Goal: Information Seeking & Learning: Check status

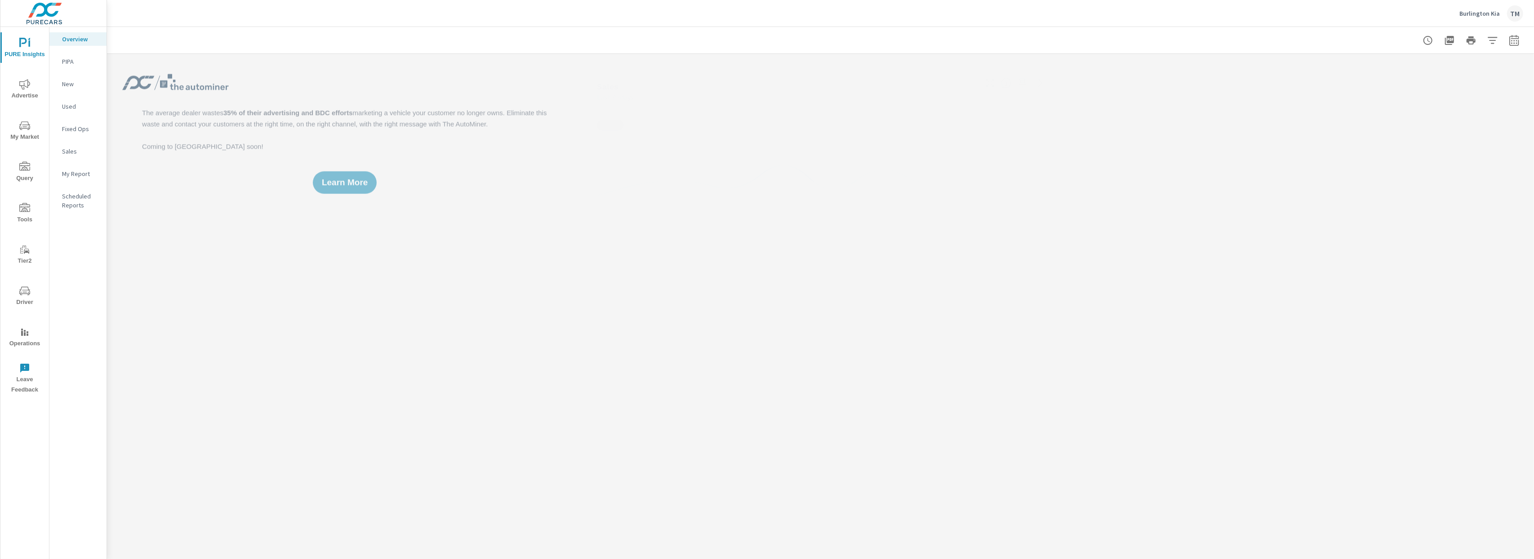
click at [228, 43] on div at bounding box center [820, 40] width 1405 height 27
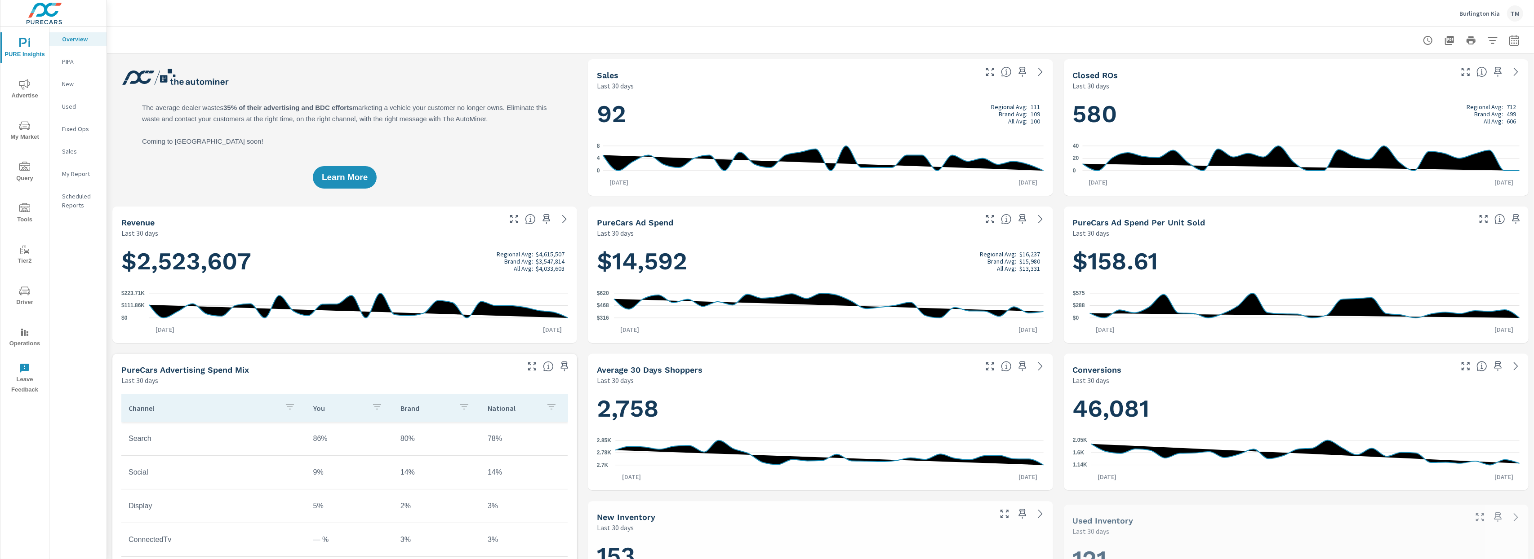
scroll to position [0, 0]
click at [29, 93] on span "Advertise" at bounding box center [24, 90] width 43 height 22
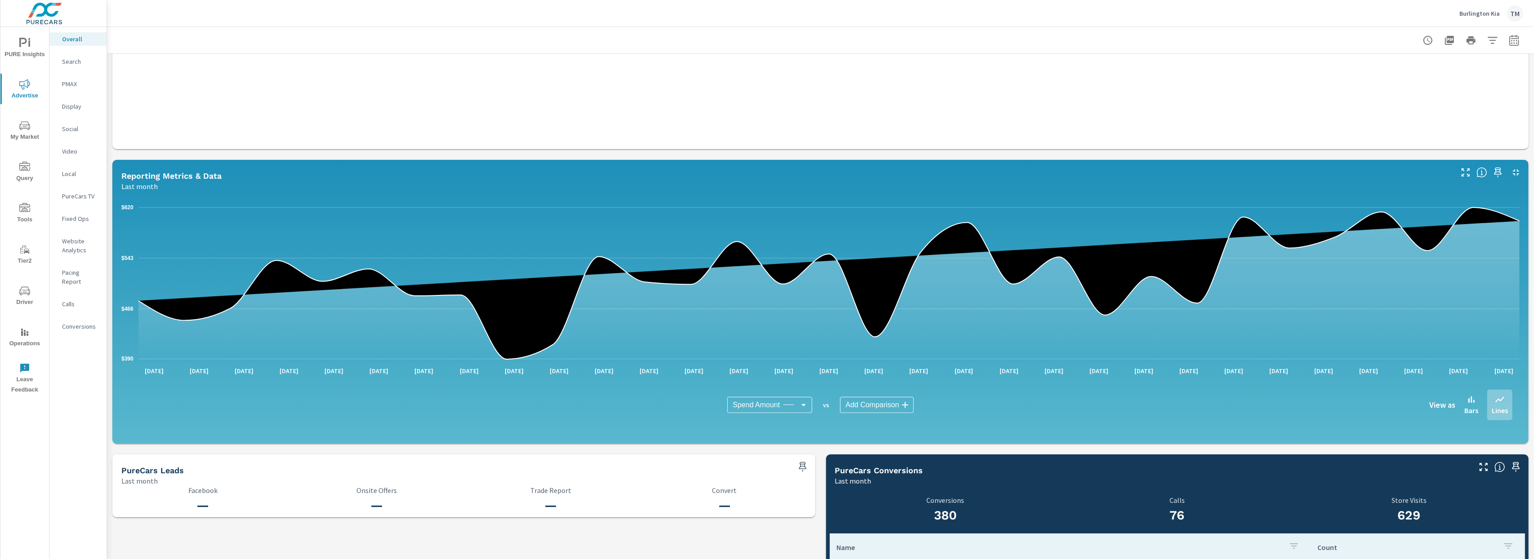
scroll to position [570, 0]
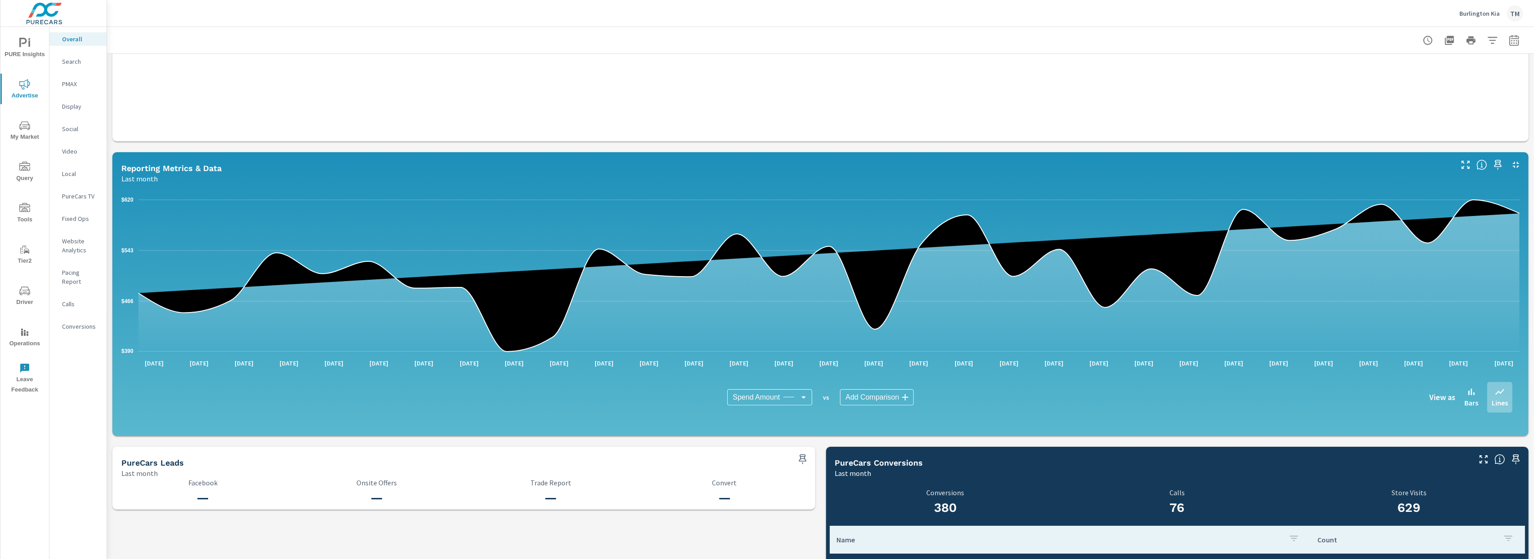
click at [772, 402] on div "Spend Amount" at bounding box center [769, 398] width 85 height 16
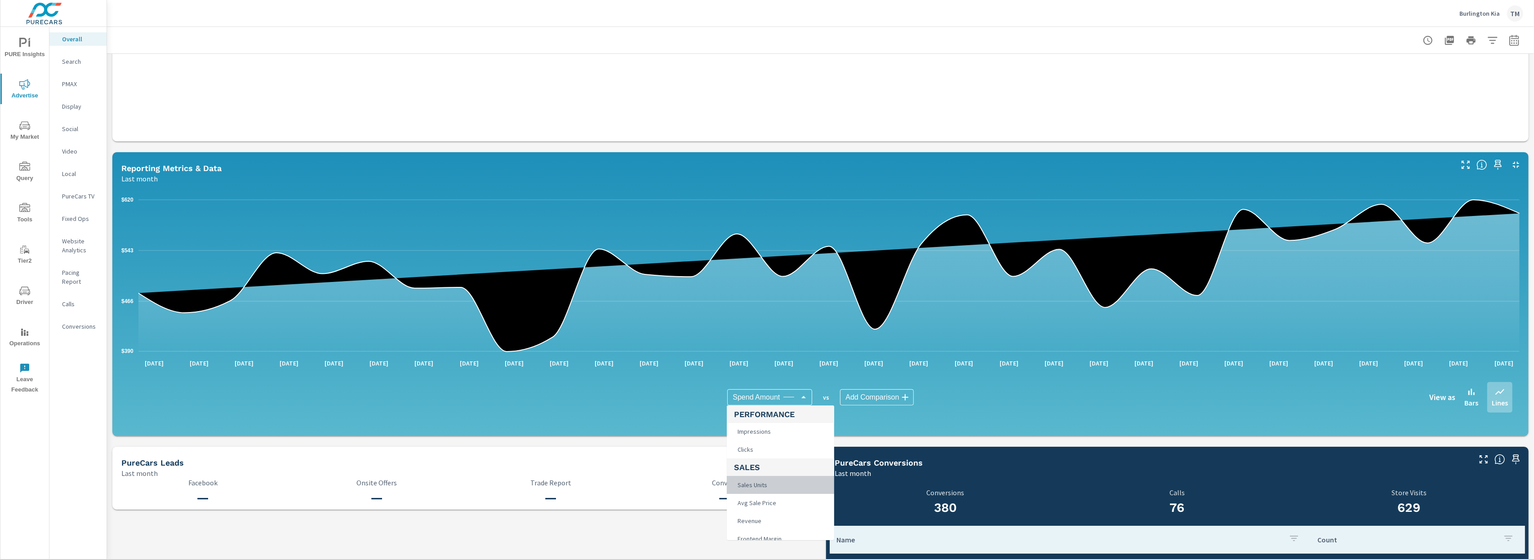
click at [752, 486] on span "Sales Units" at bounding box center [751, 485] width 35 height 13
type input "Sales Units"
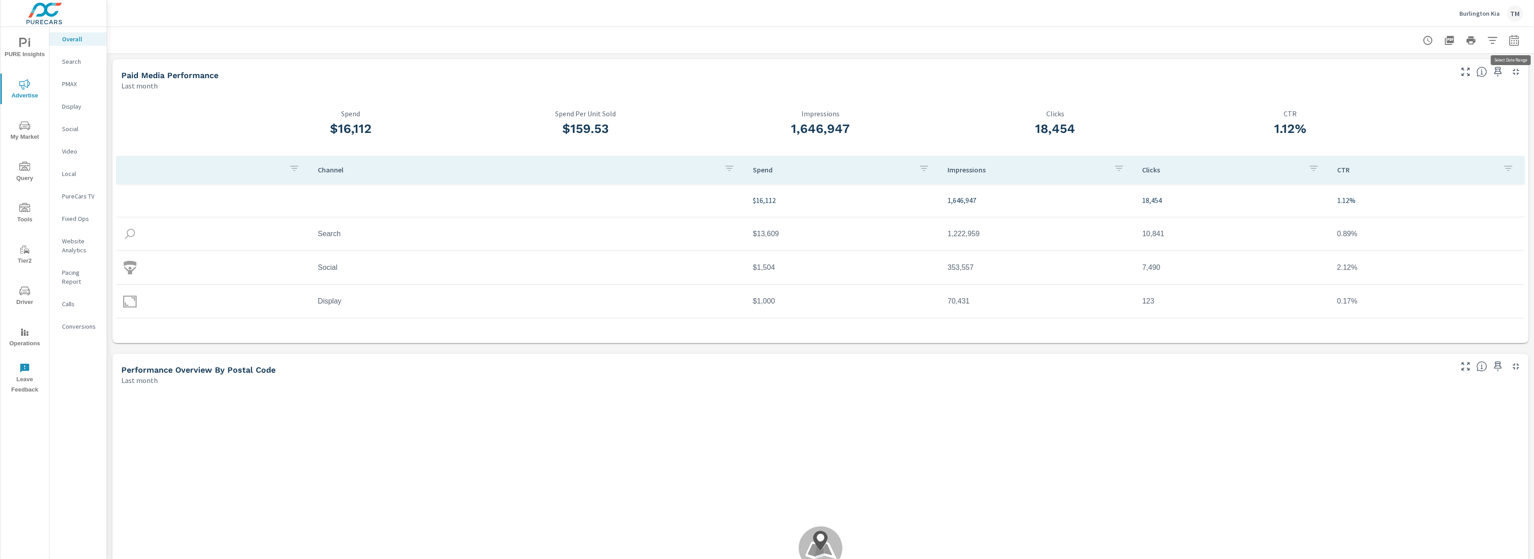
click at [1514, 42] on icon "button" at bounding box center [1514, 40] width 11 height 11
click at [1425, 78] on select "Custom [DATE] Last week Last 7 days Last 14 days Last 30 days Last 45 days Last…" at bounding box center [1442, 78] width 90 height 18
click at [1434, 83] on select "Custom [DATE] Last week Last 7 days Last 14 days Last 30 days Last 45 days Last…" at bounding box center [1442, 78] width 90 height 18
click at [1397, 69] on select "Custom [DATE] Last week Last 7 days Last 14 days Last 30 days Last 45 days Last…" at bounding box center [1442, 78] width 90 height 18
select select "custom"
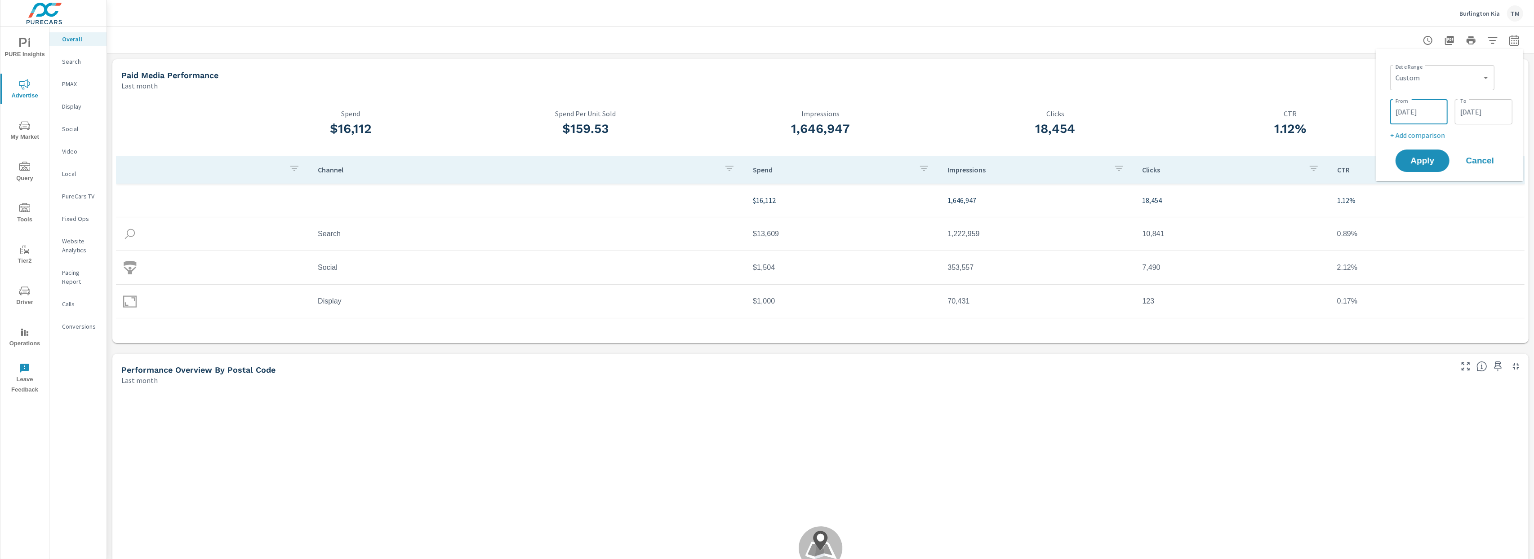
click at [1416, 112] on input "[DATE]" at bounding box center [1419, 112] width 50 height 18
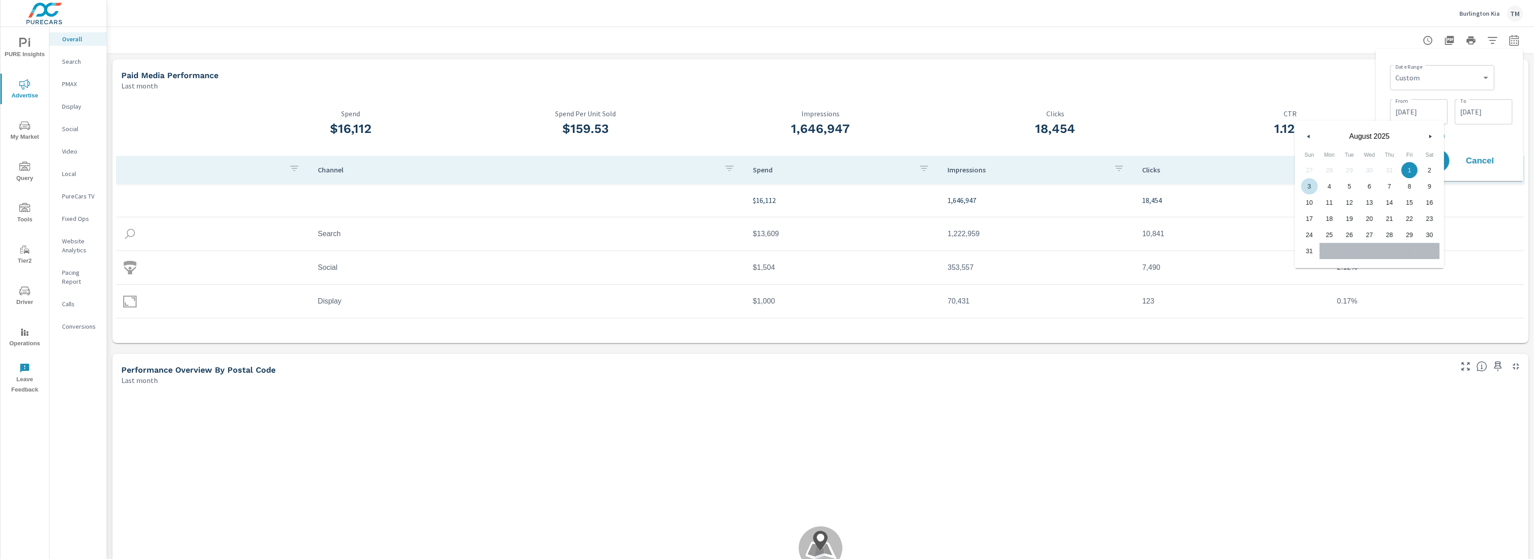
click at [1313, 186] on span "3" at bounding box center [1309, 187] width 20 height 12
click at [1308, 250] on span "31" at bounding box center [1309, 251] width 20 height 12
click at [1303, 186] on span "3" at bounding box center [1309, 187] width 20 height 12
type input "[DATE]"
click at [1473, 118] on input "[DATE]" at bounding box center [1483, 112] width 50 height 18
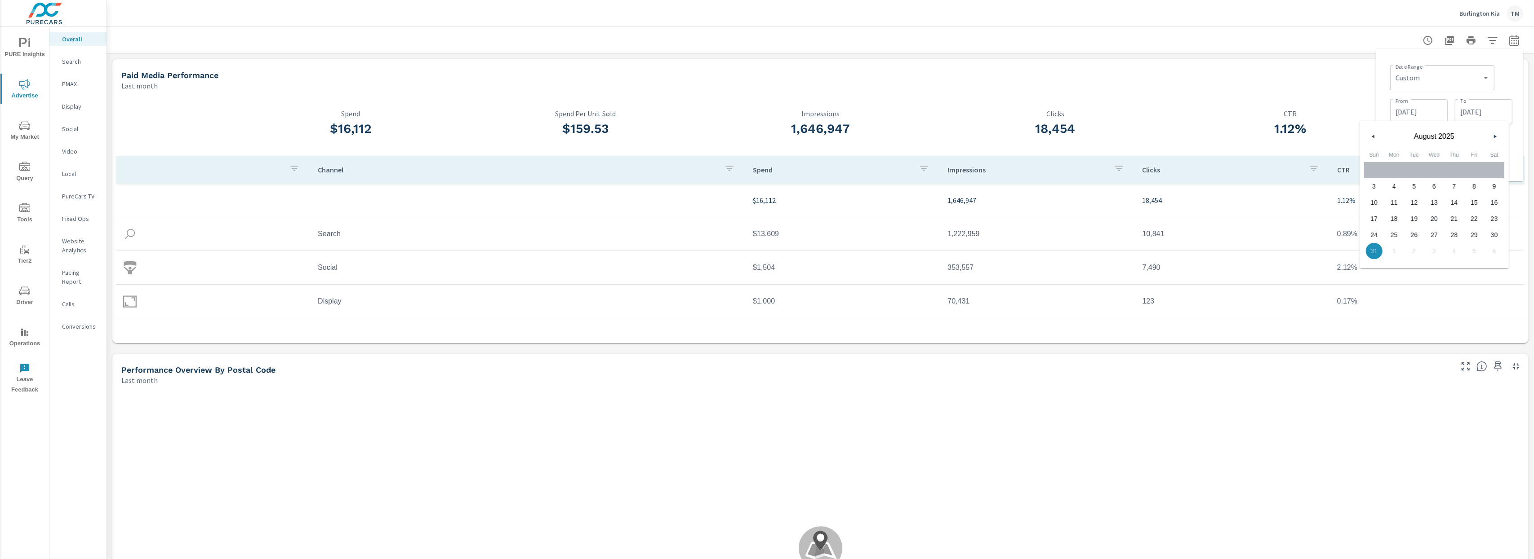
click at [1372, 249] on span "31" at bounding box center [1374, 251] width 20 height 12
click at [1413, 109] on input "[DATE]" at bounding box center [1419, 112] width 50 height 18
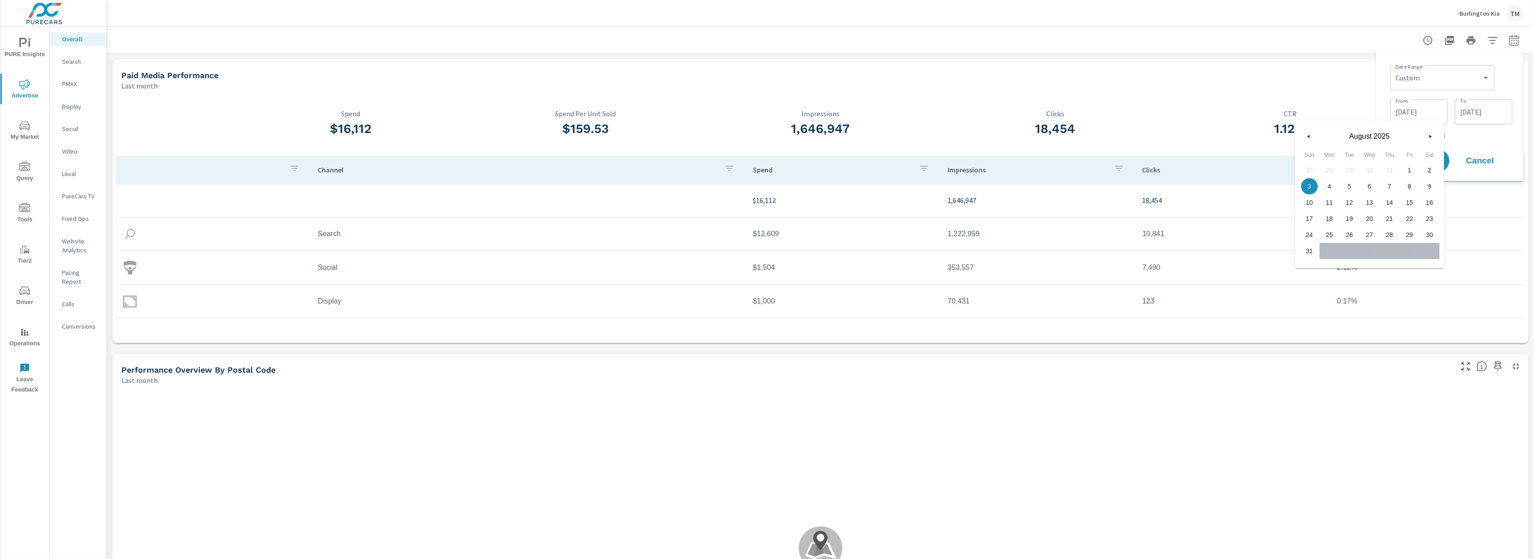
click at [1430, 138] on button "button" at bounding box center [1430, 136] width 11 height 11
click at [1434, 133] on button "button" at bounding box center [1430, 136] width 11 height 11
click at [1429, 138] on button "button" at bounding box center [1430, 136] width 11 height 11
click at [1494, 114] on input "[DATE]" at bounding box center [1483, 112] width 50 height 18
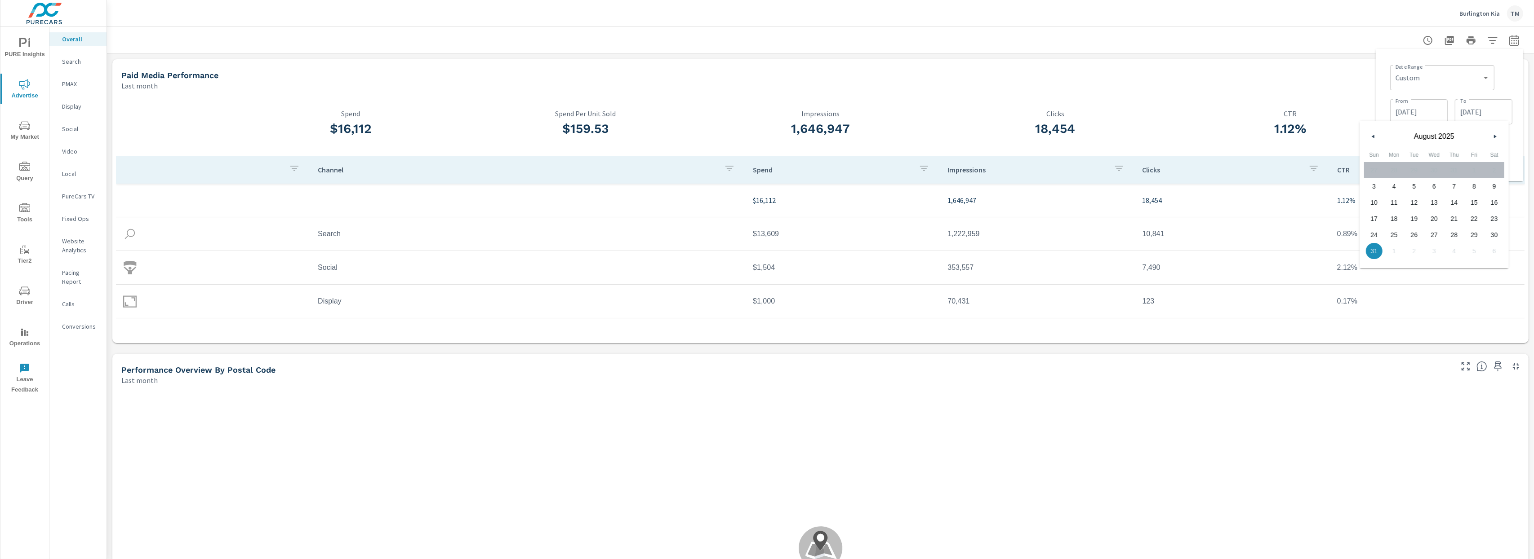
click at [1492, 134] on button "button" at bounding box center [1494, 136] width 11 height 11
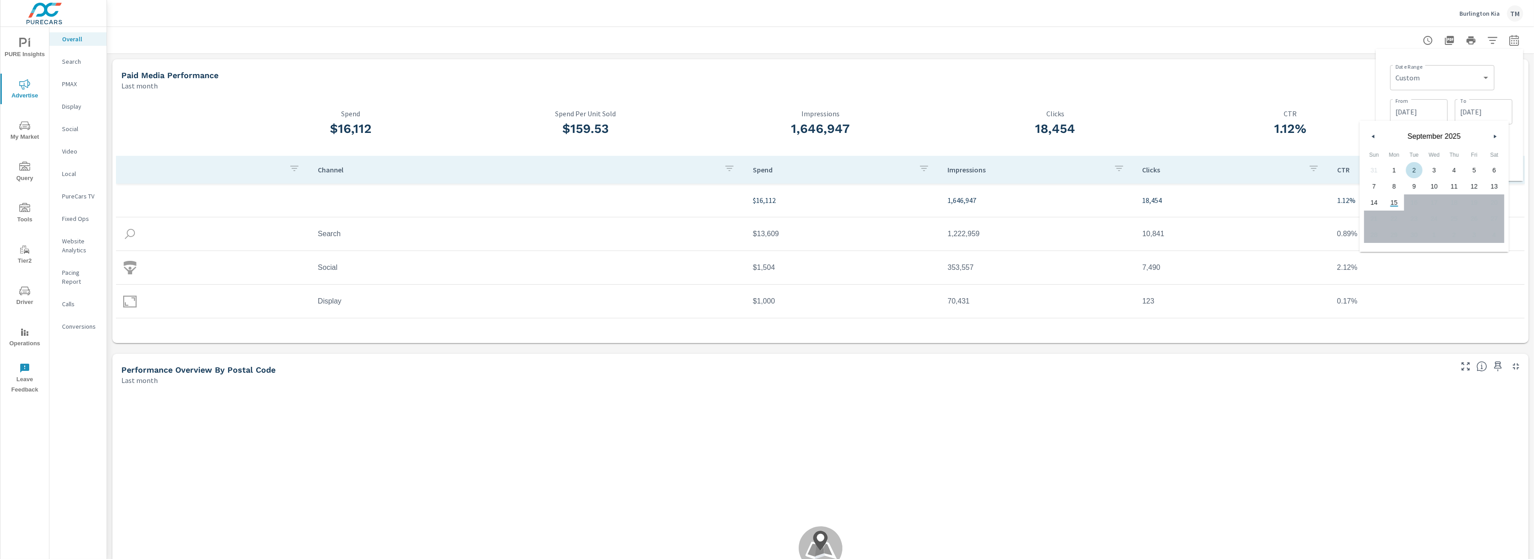
click at [1367, 34] on div at bounding box center [820, 40] width 1405 height 27
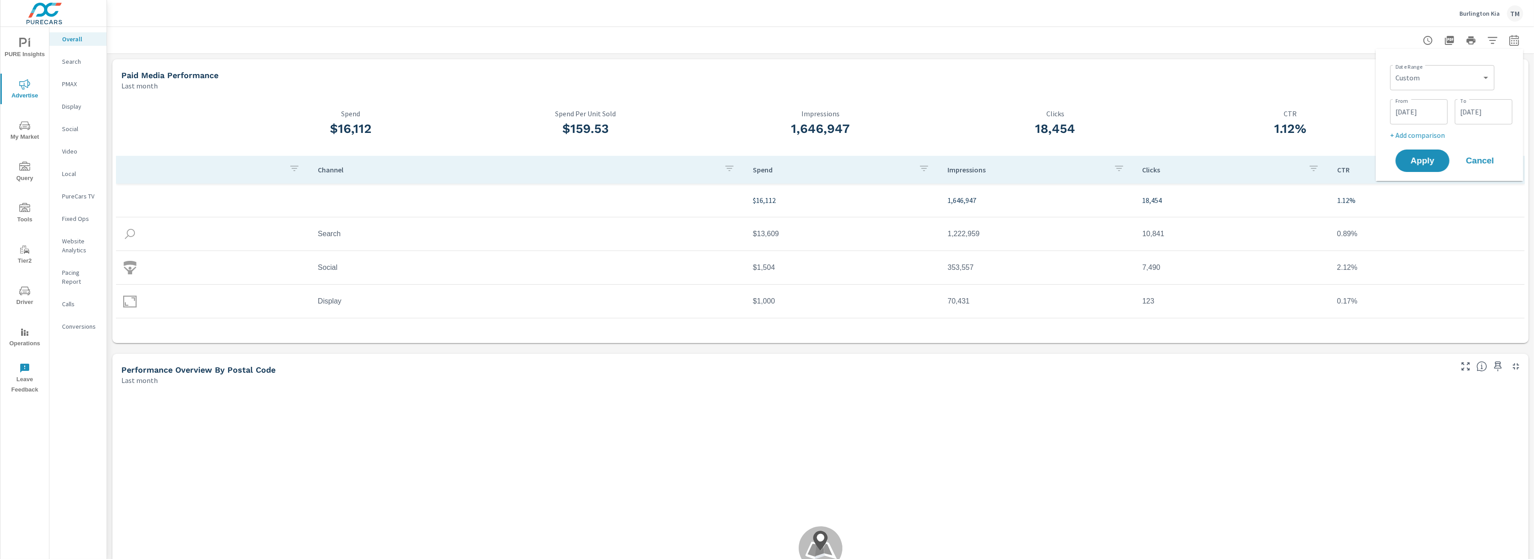
click at [1478, 159] on span "Cancel" at bounding box center [1480, 161] width 36 height 8
